Goal: Task Accomplishment & Management: Use online tool/utility

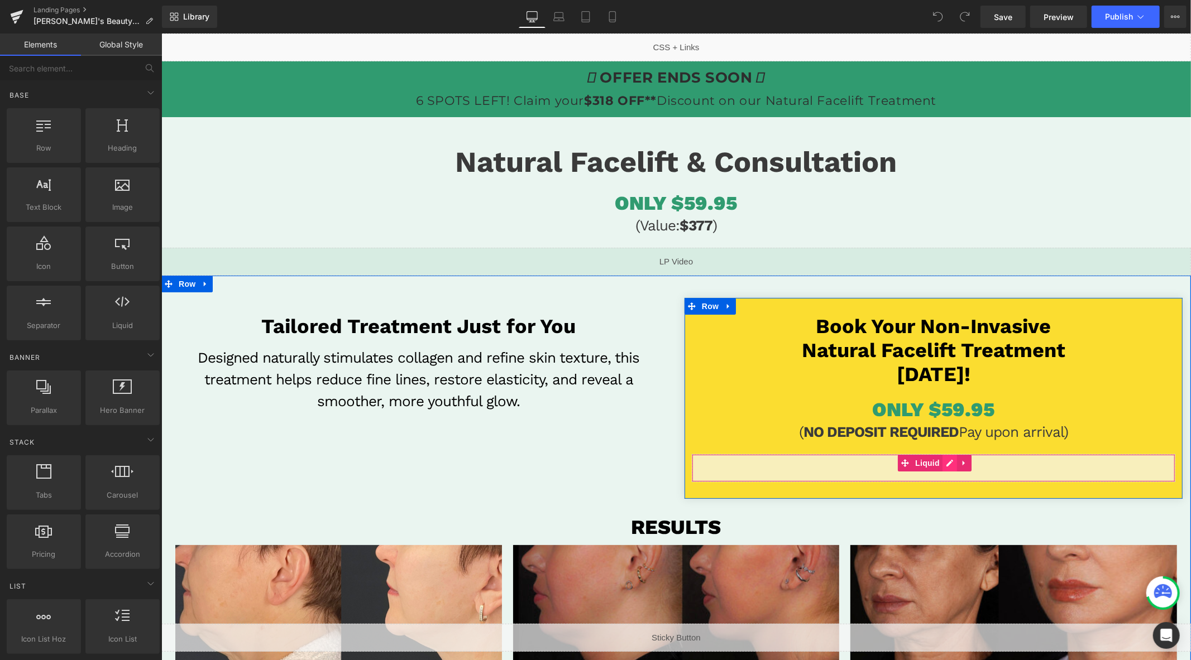
click at [943, 461] on div "Liquid" at bounding box center [932, 468] width 483 height 28
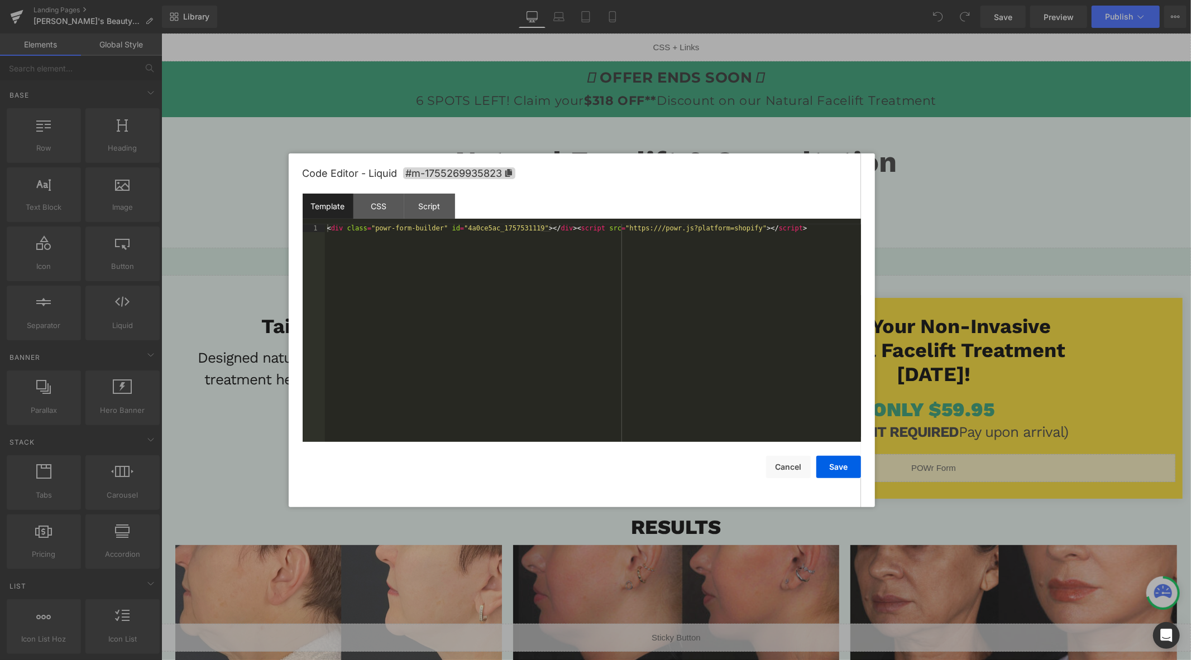
click at [652, 250] on div "< div class = "powr-form-builder" id = "4a0ce5ac_1757531119" > </ div > < scrip…" at bounding box center [593, 341] width 536 height 234
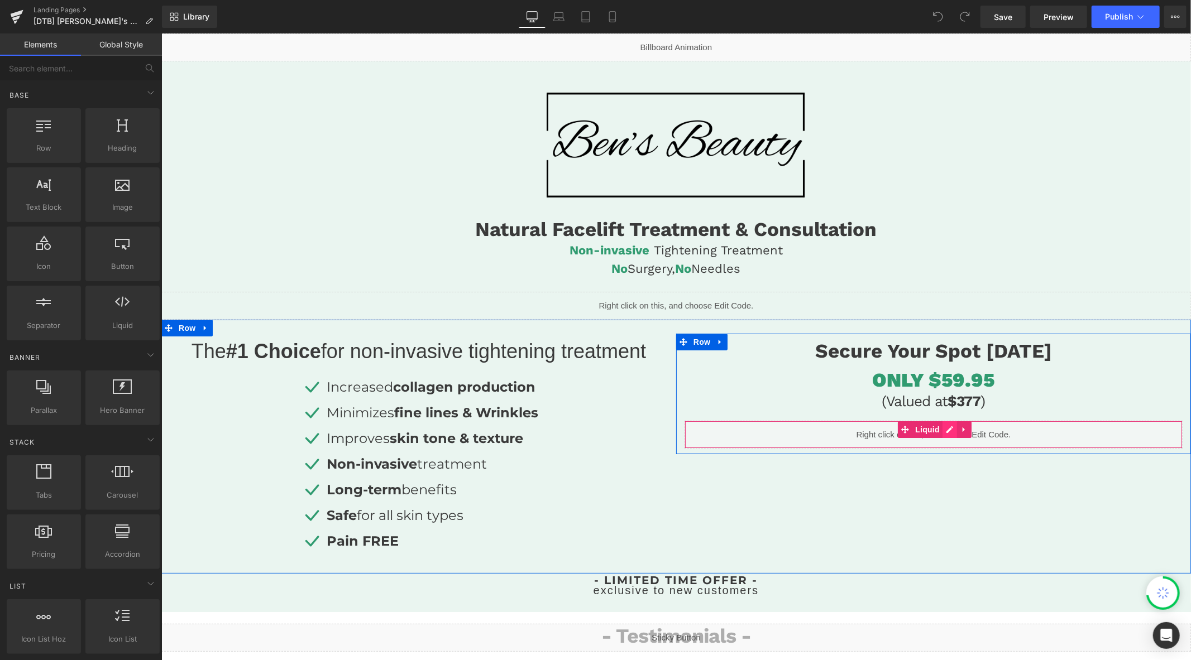
click at [939, 428] on div "Liquid" at bounding box center [933, 434] width 498 height 28
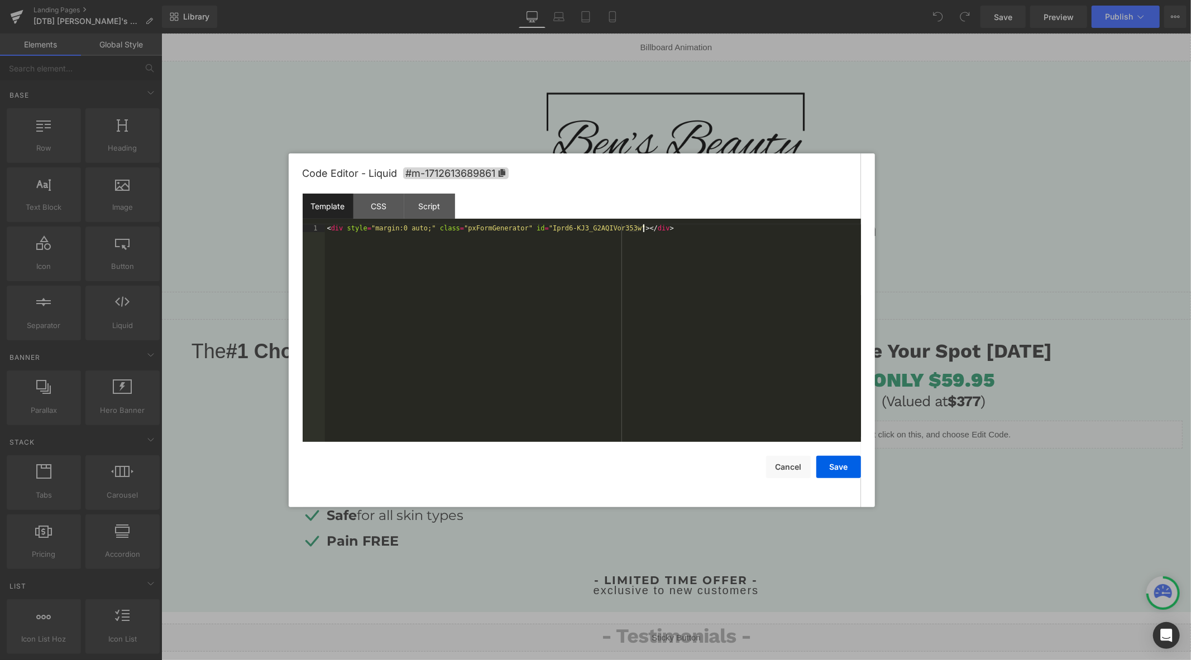
click at [780, 300] on div "< div style = "margin:0 auto;" class = "pxFormGenerator" id = "Iprd6-KJ3_G2AQIV…" at bounding box center [593, 341] width 536 height 234
click at [843, 471] on button "Save" at bounding box center [838, 467] width 45 height 22
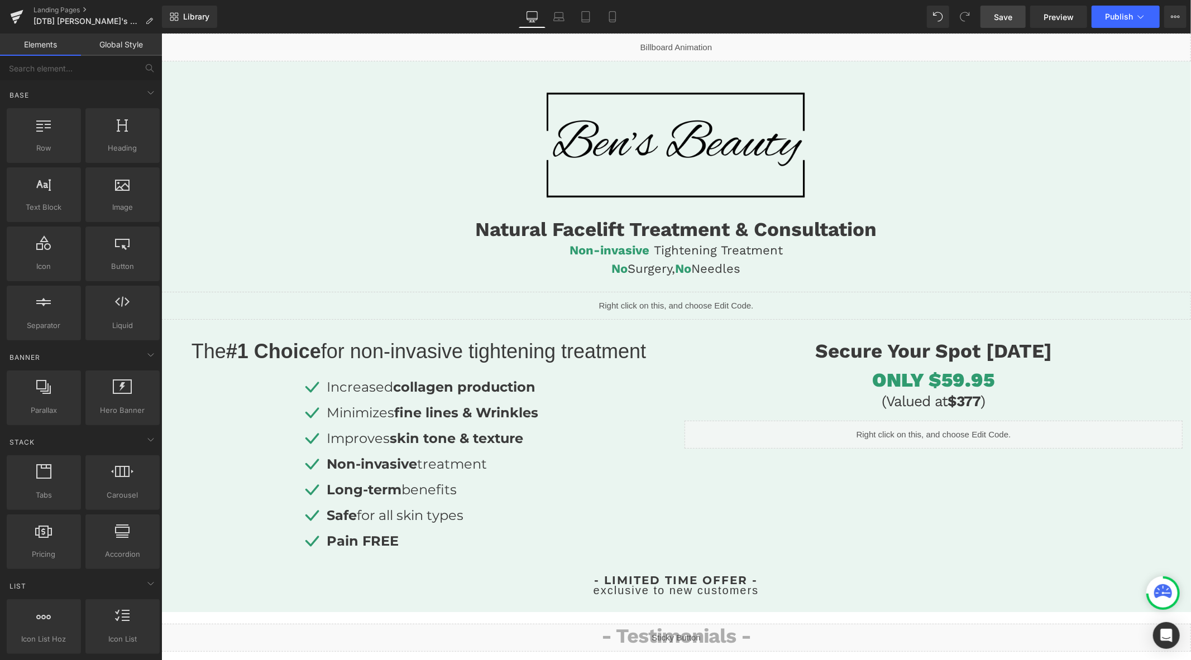
click at [999, 22] on span "Save" at bounding box center [1002, 17] width 18 height 12
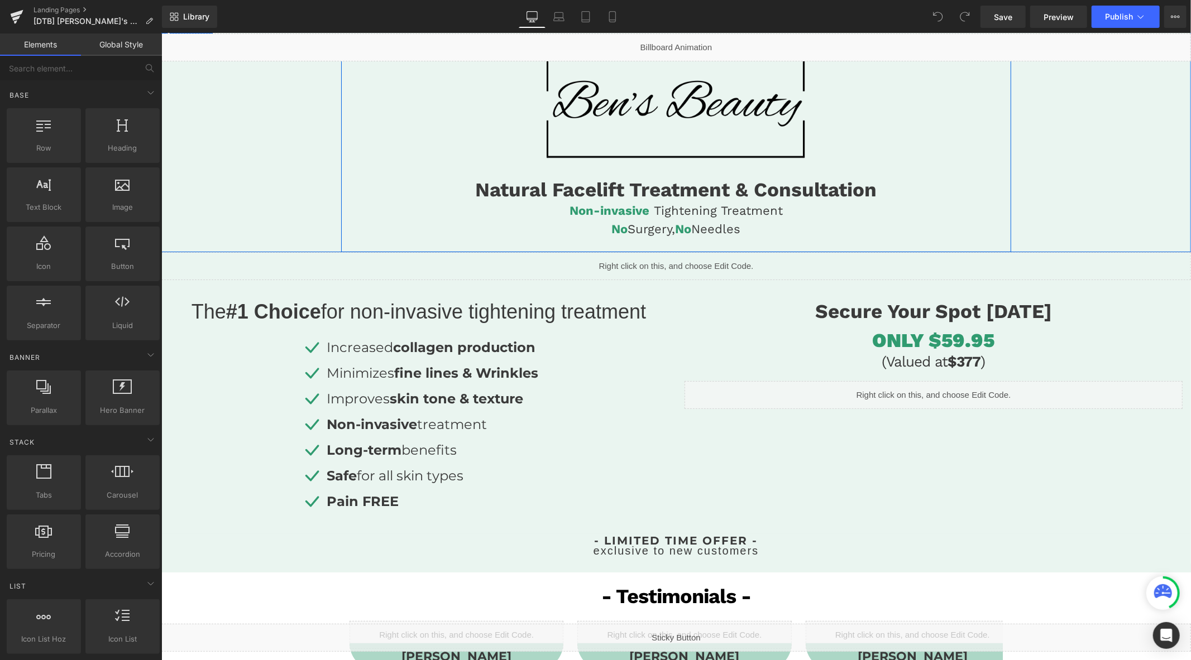
scroll to position [62, 0]
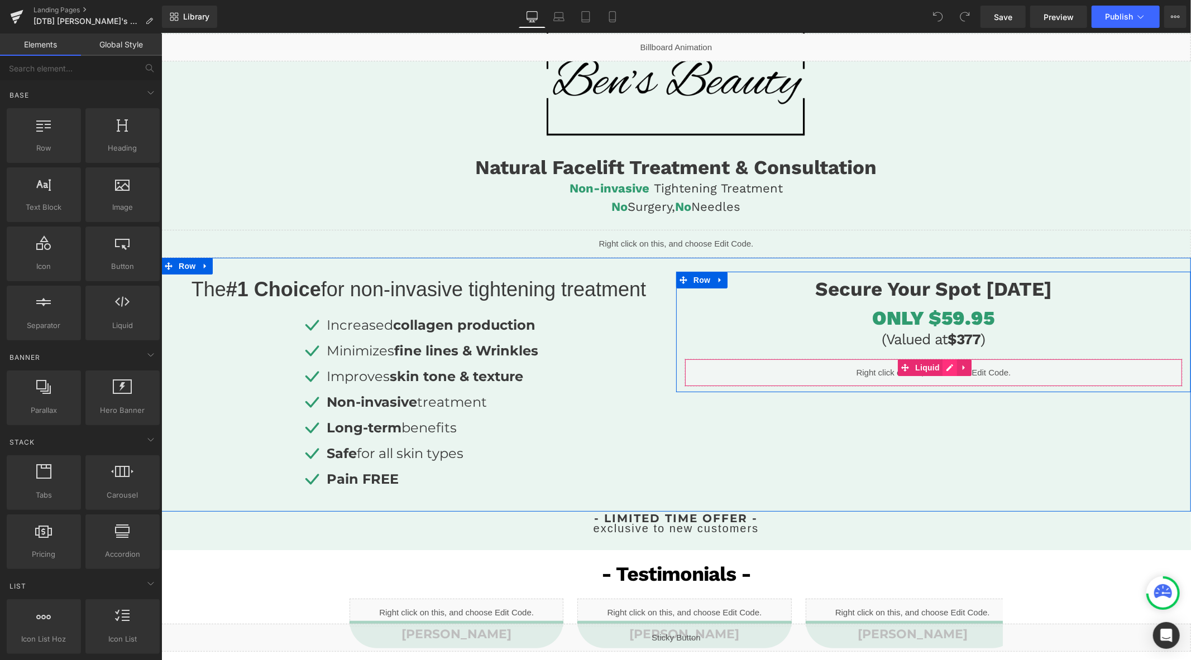
click at [940, 367] on div "Liquid" at bounding box center [933, 372] width 498 height 28
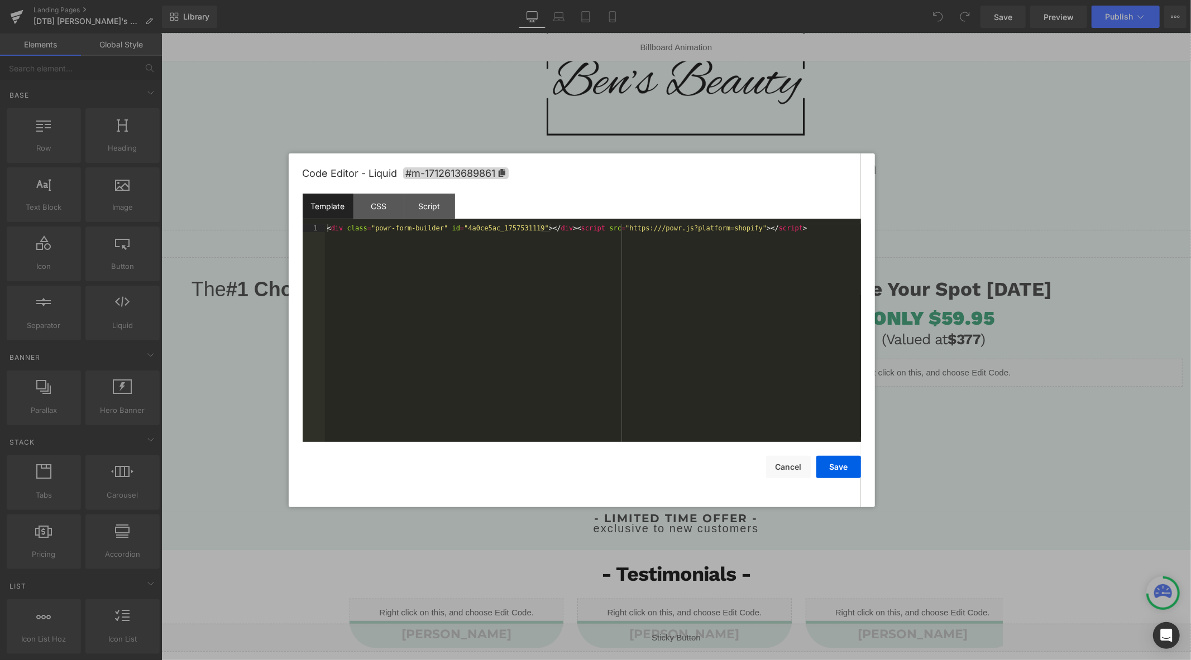
click at [753, 294] on div "< div class = "powr-form-builder" id = "4a0ce5ac_1757531119" > </ div > < scrip…" at bounding box center [593, 341] width 536 height 234
click at [841, 473] on button "Save" at bounding box center [838, 467] width 45 height 22
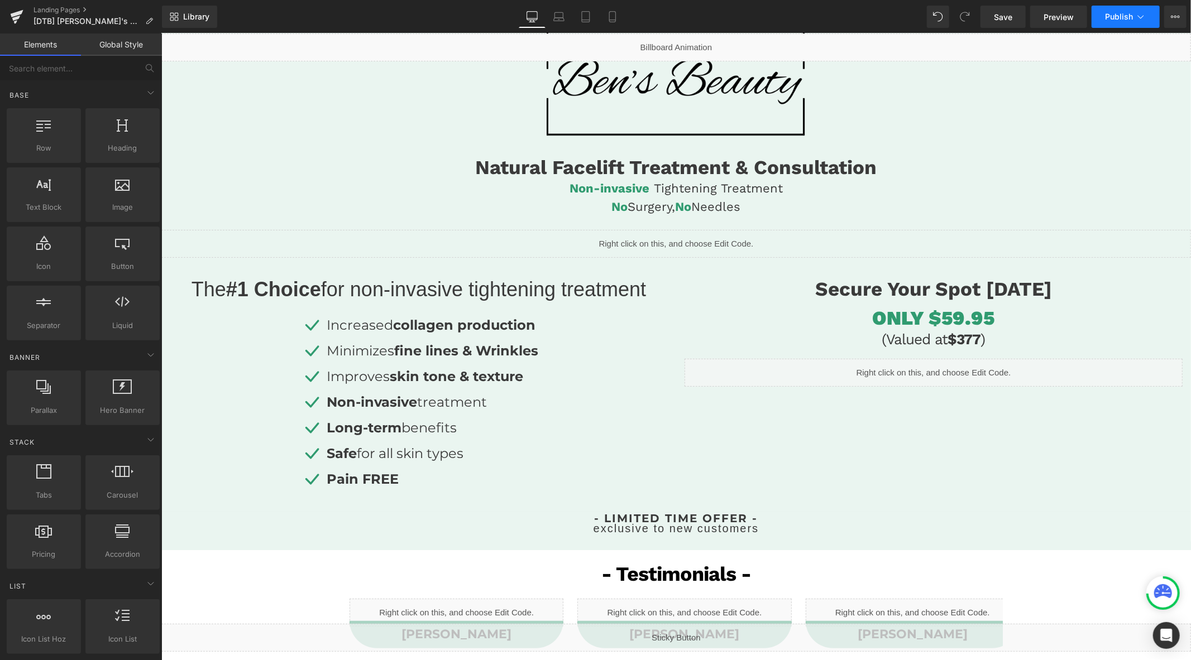
click at [1125, 11] on button "Publish" at bounding box center [1125, 17] width 68 height 22
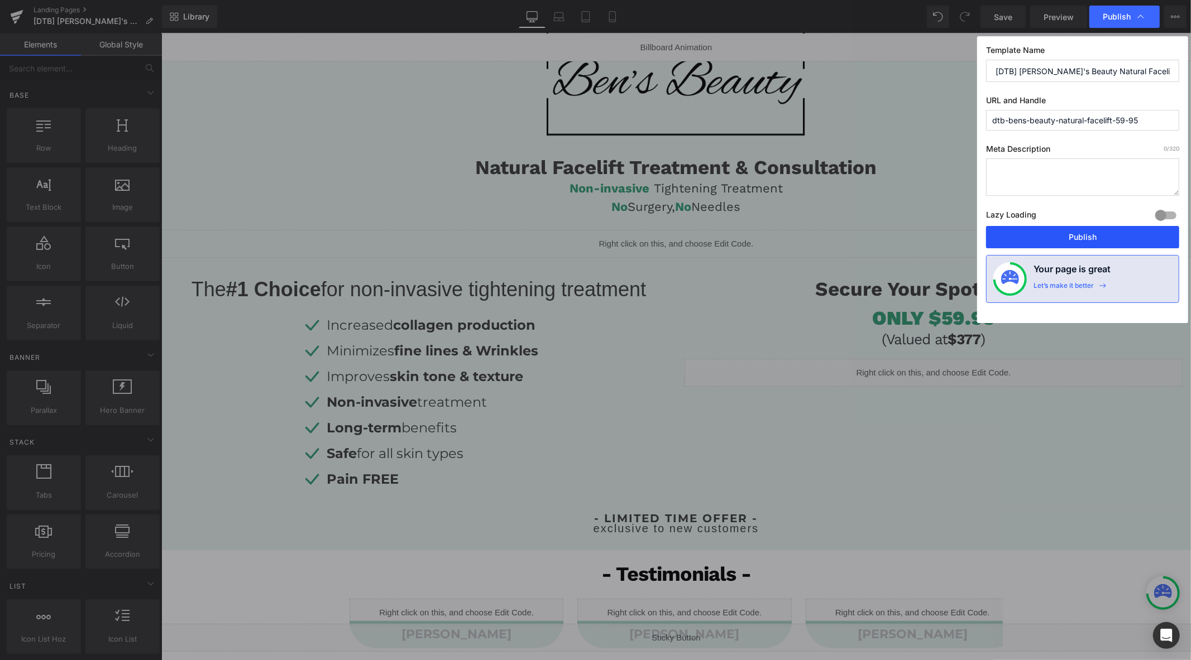
click at [1038, 236] on button "Publish" at bounding box center [1082, 237] width 193 height 22
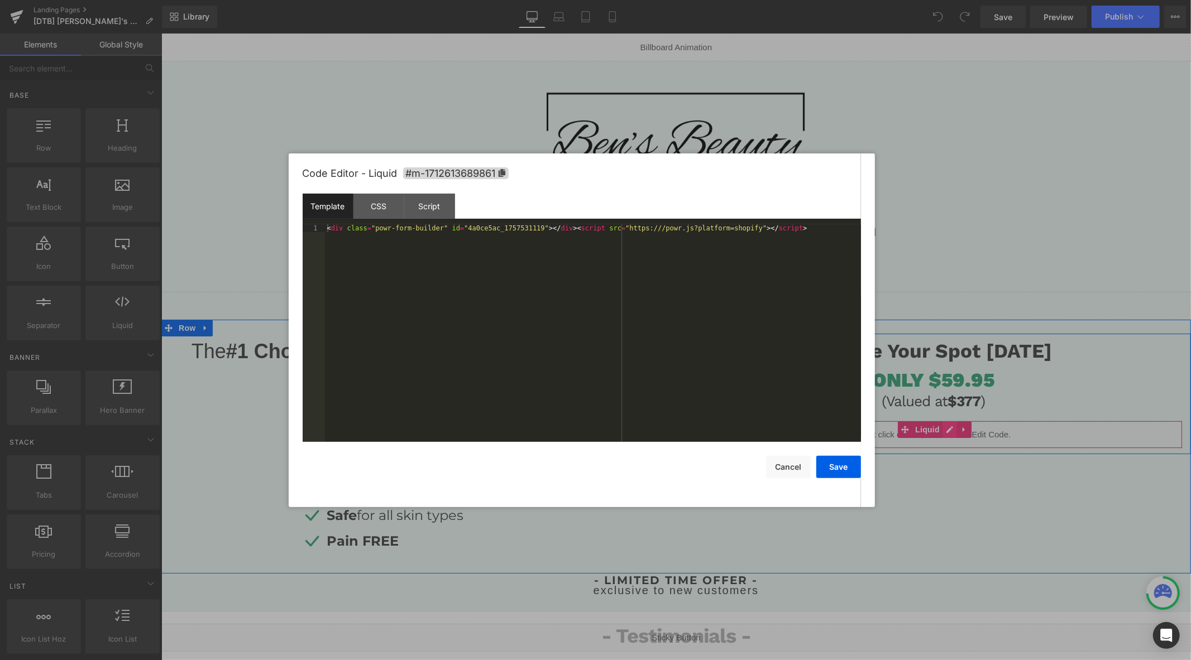
click at [945, 431] on div "Liquid" at bounding box center [933, 434] width 498 height 28
click at [655, 248] on div "< div class = "powr-form-builder" id = "4a0ce5ac_1757531119" > </ div > < scrip…" at bounding box center [593, 341] width 536 height 234
click at [839, 463] on button "Save" at bounding box center [838, 467] width 45 height 22
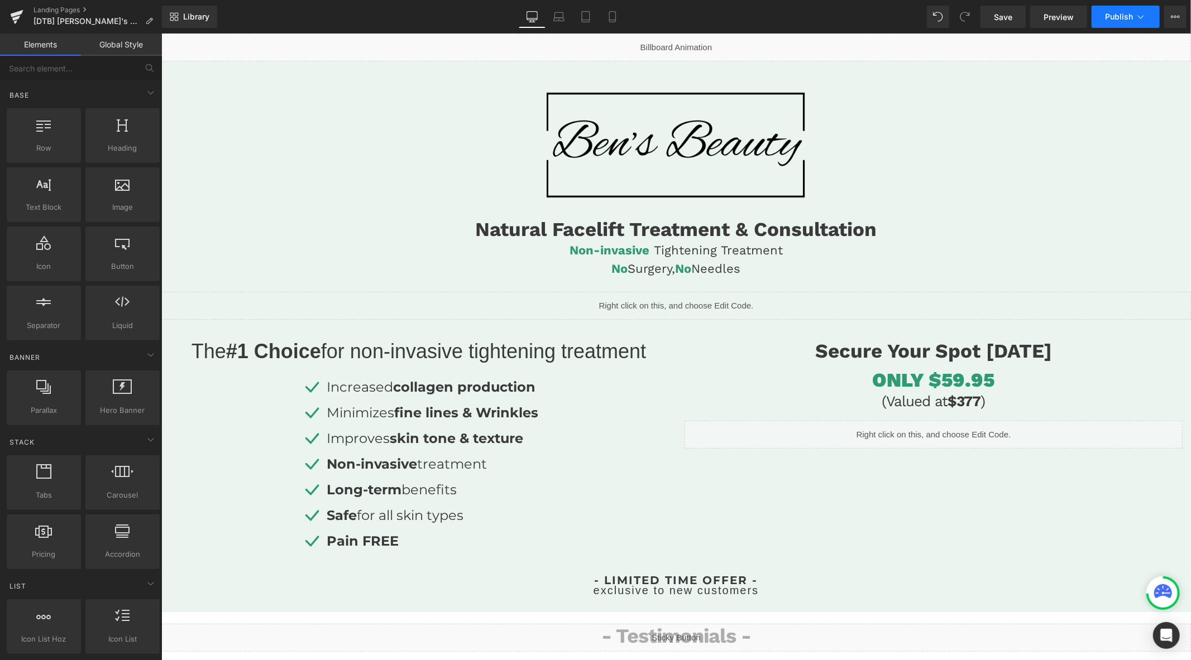
click at [1112, 20] on span "Publish" at bounding box center [1119, 16] width 28 height 9
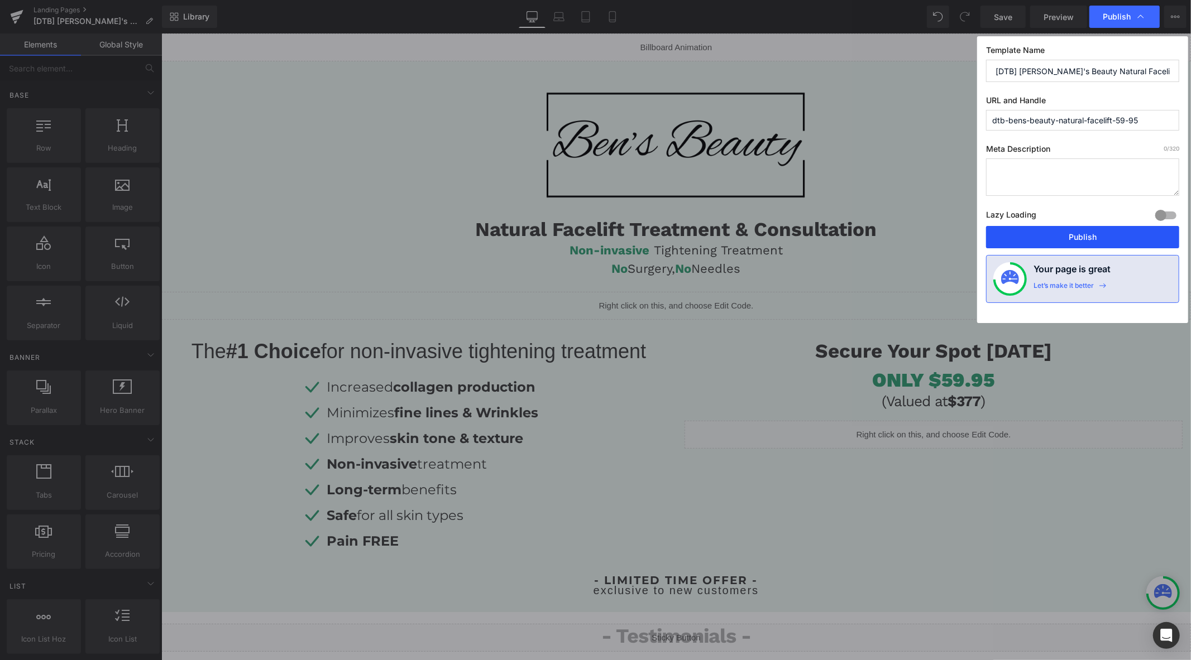
drag, startPoint x: 1044, startPoint y: 230, endPoint x: 877, endPoint y: 198, distance: 170.0
click at [1044, 230] on button "Publish" at bounding box center [1082, 237] width 193 height 22
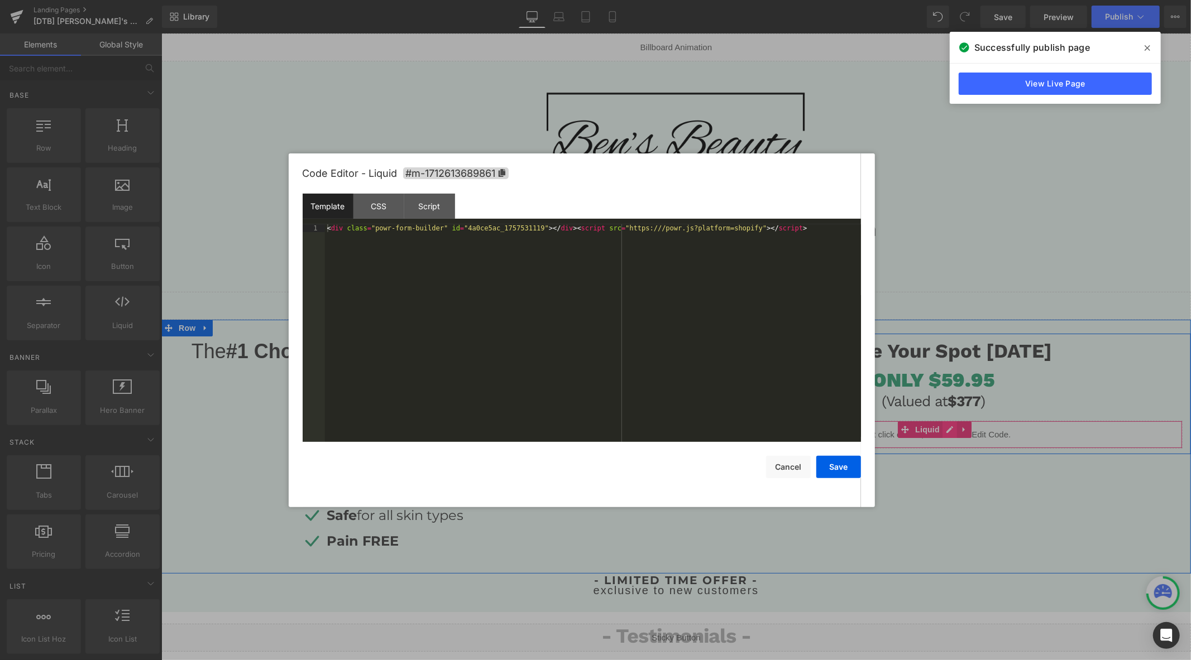
click at [946, 430] on div "Liquid" at bounding box center [933, 434] width 498 height 28
click at [780, 315] on div "< div class = "powr-form-builder" id = "4a0ce5ac_1757531119" > </ div > < scrip…" at bounding box center [593, 341] width 536 height 234
click at [842, 471] on button "Save" at bounding box center [838, 467] width 45 height 22
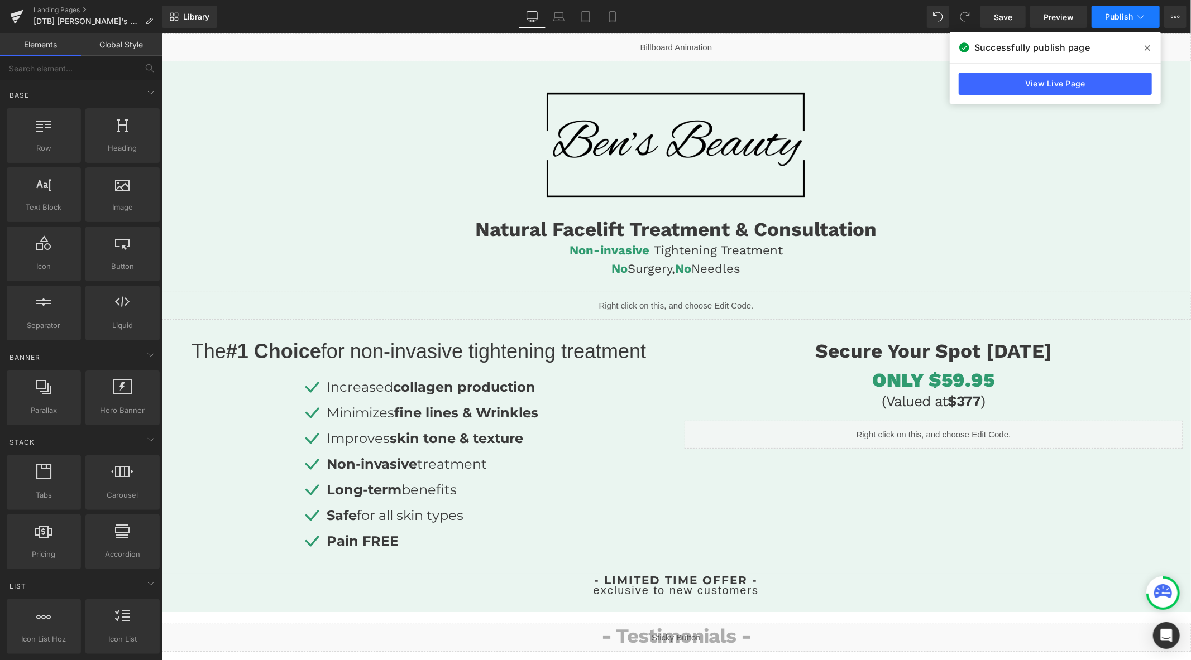
click at [1098, 19] on button "Publish" at bounding box center [1125, 17] width 68 height 22
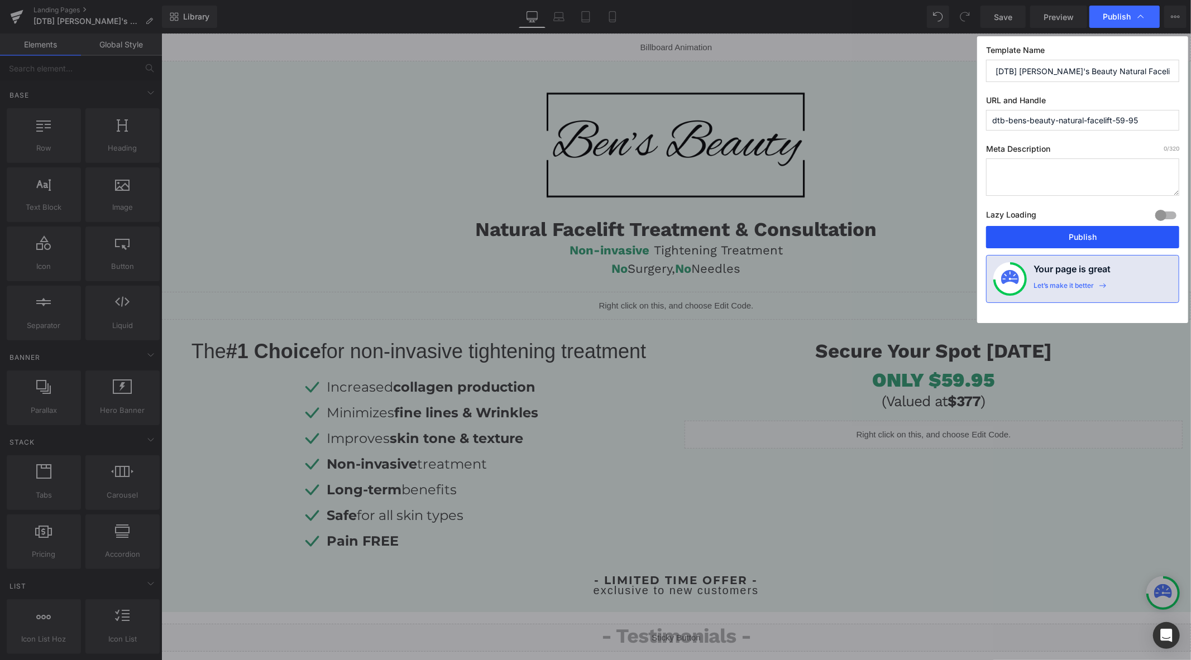
click at [1040, 241] on button "Publish" at bounding box center [1082, 237] width 193 height 22
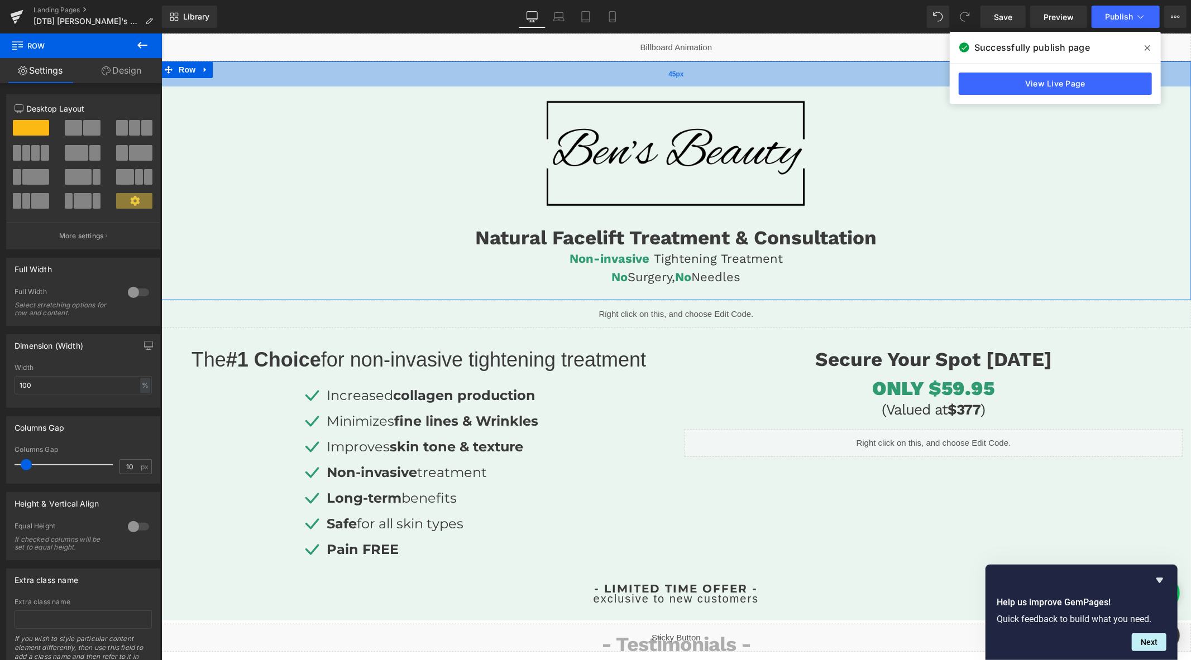
drag, startPoint x: 676, startPoint y: 65, endPoint x: 678, endPoint y: 73, distance: 8.5
click at [678, 73] on div "45px" at bounding box center [675, 73] width 1029 height 25
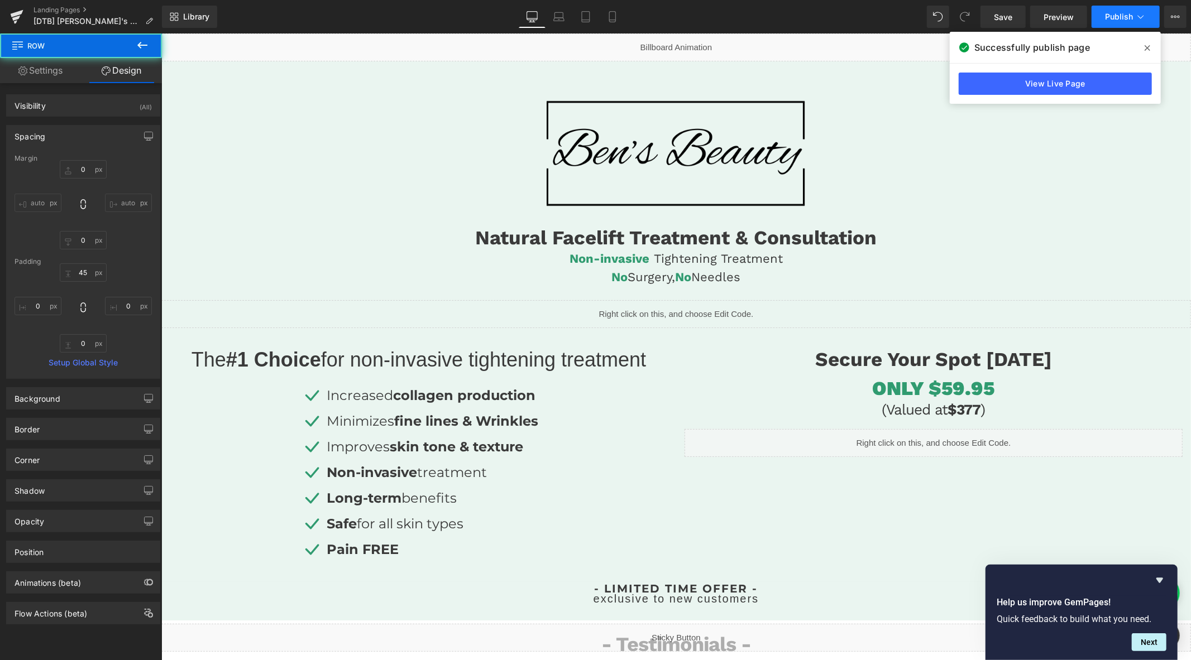
click at [1123, 9] on button "Publish" at bounding box center [1125, 17] width 68 height 22
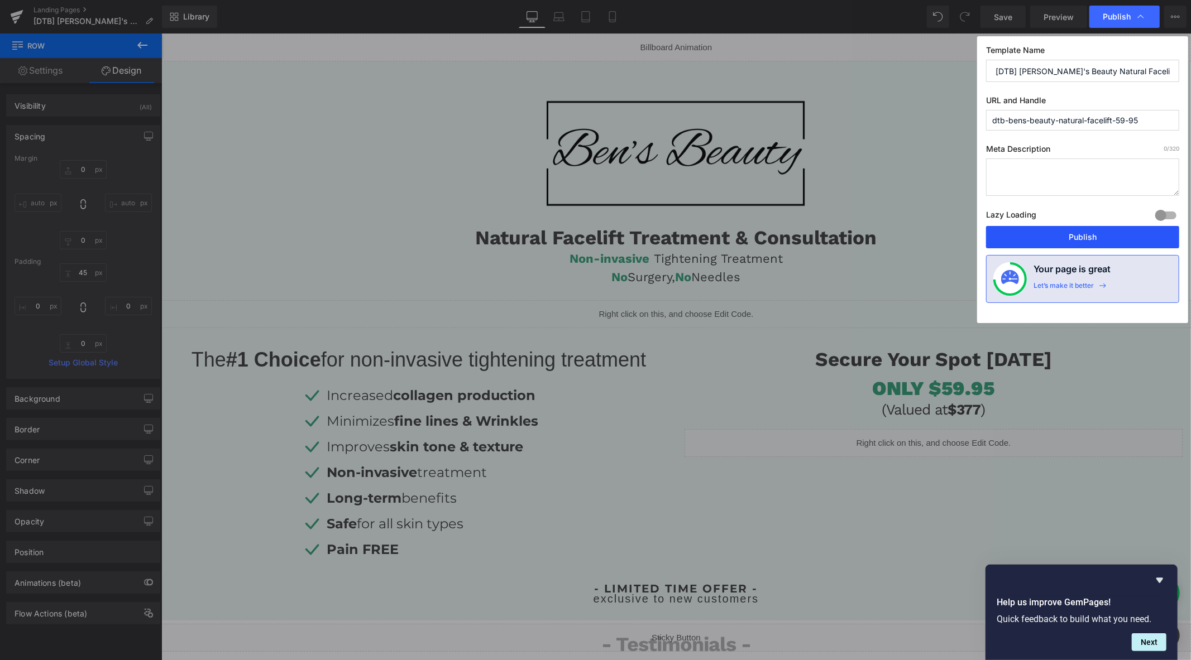
drag, startPoint x: 1052, startPoint y: 236, endPoint x: 348, endPoint y: 215, distance: 704.7
click at [1052, 236] on button "Publish" at bounding box center [1082, 237] width 193 height 22
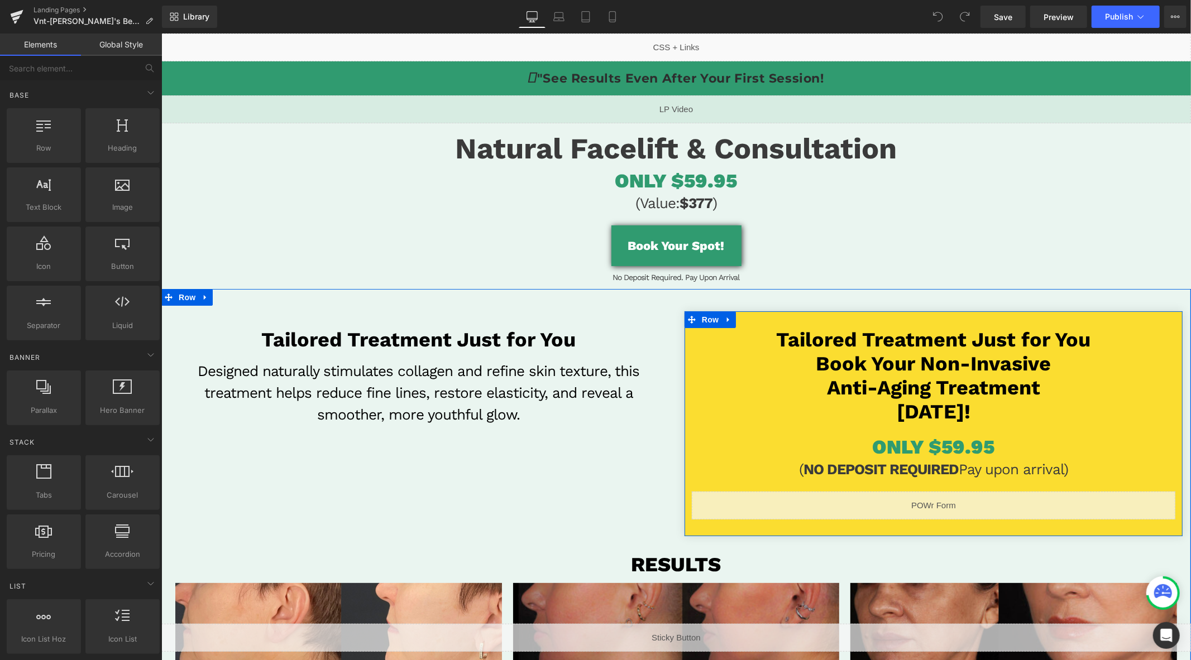
click at [946, 498] on div "Liquid" at bounding box center [932, 505] width 483 height 28
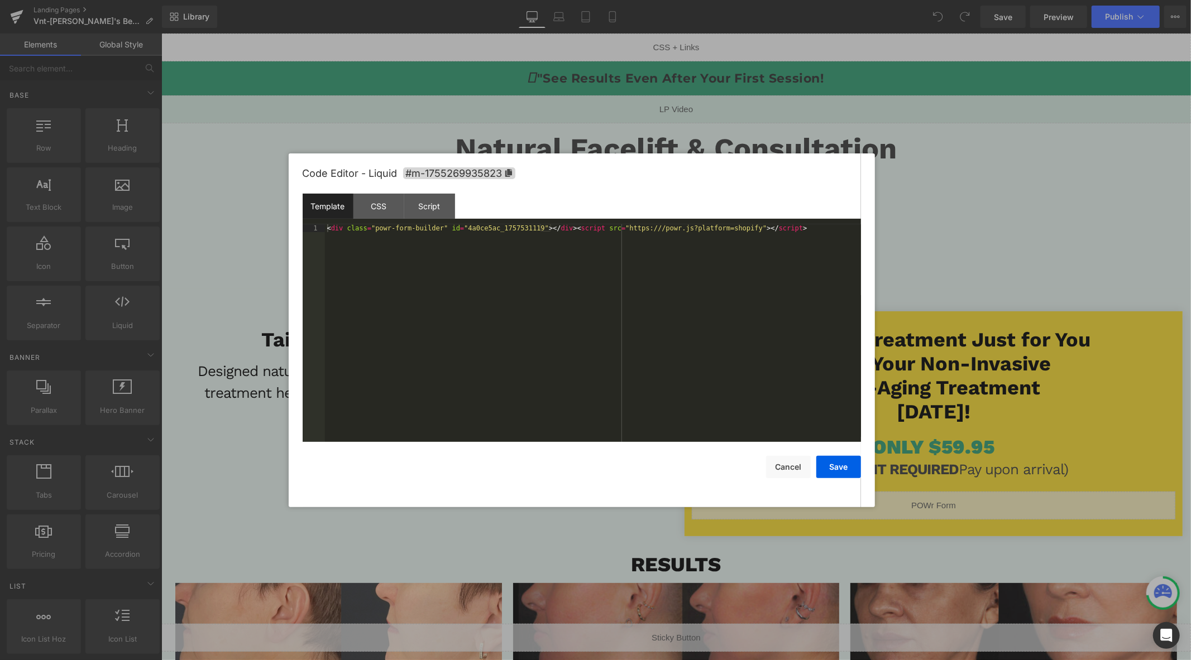
click at [674, 272] on div "< div class = "powr-form-builder" id = "4a0ce5ac_1757531119" > </ div > < scrip…" at bounding box center [593, 341] width 536 height 234
